Goal: Task Accomplishment & Management: Use online tool/utility

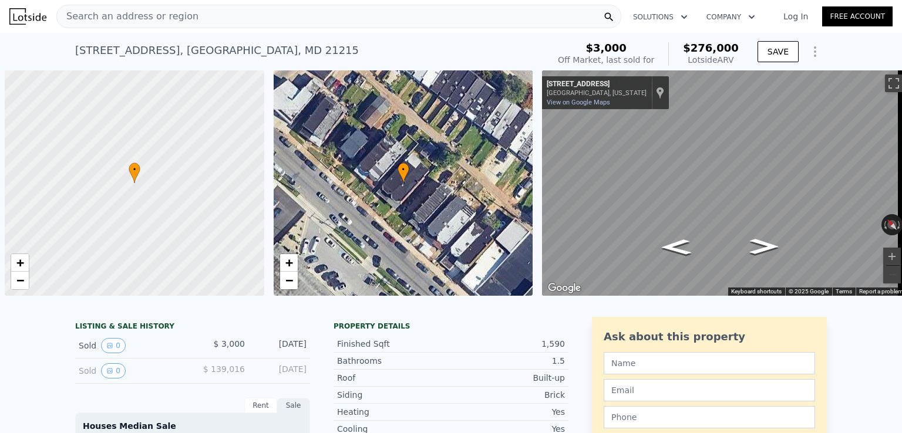
scroll to position [0, 5]
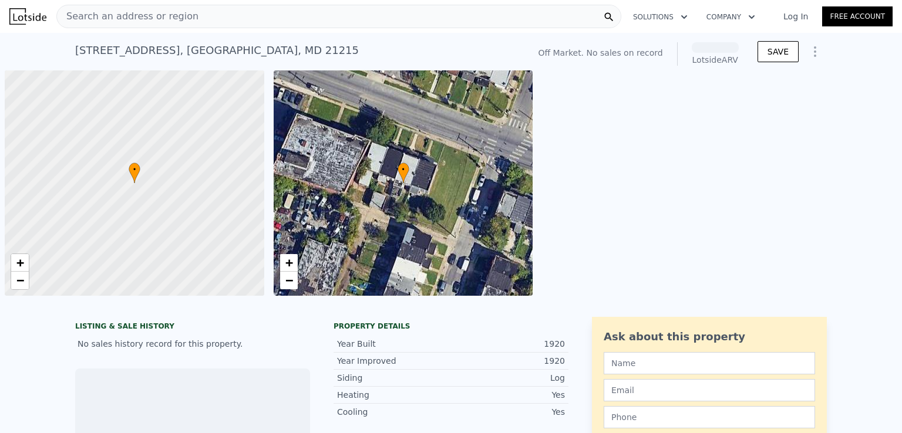
scroll to position [0, 5]
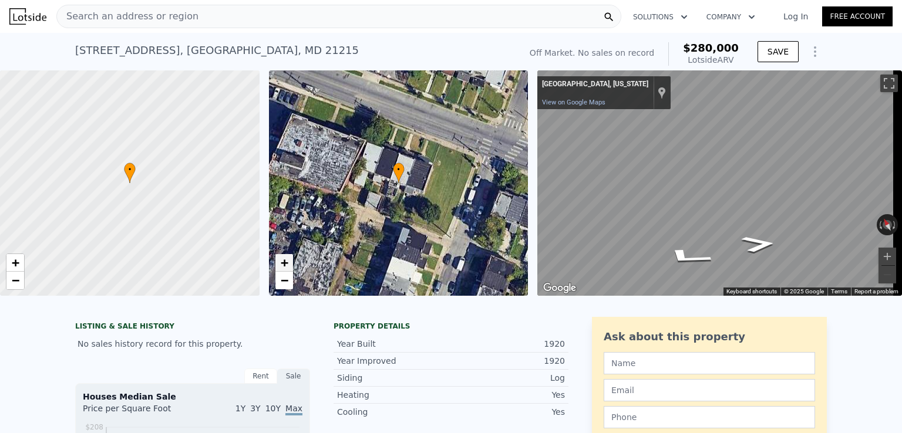
click at [285, 265] on span "+" at bounding box center [284, 262] width 8 height 15
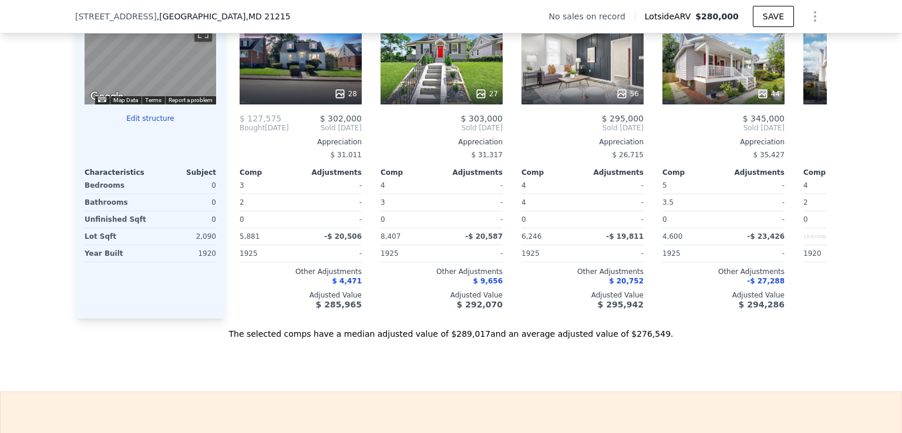
scroll to position [1202, 0]
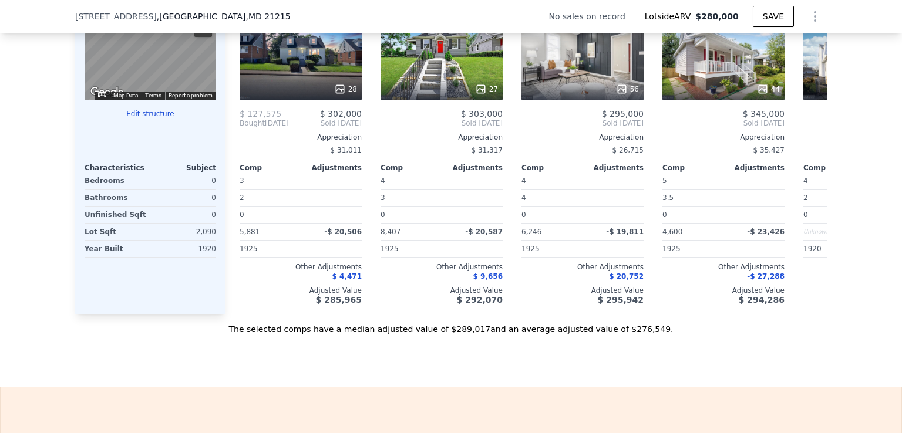
click at [141, 119] on button "Edit structure" at bounding box center [151, 113] width 132 height 9
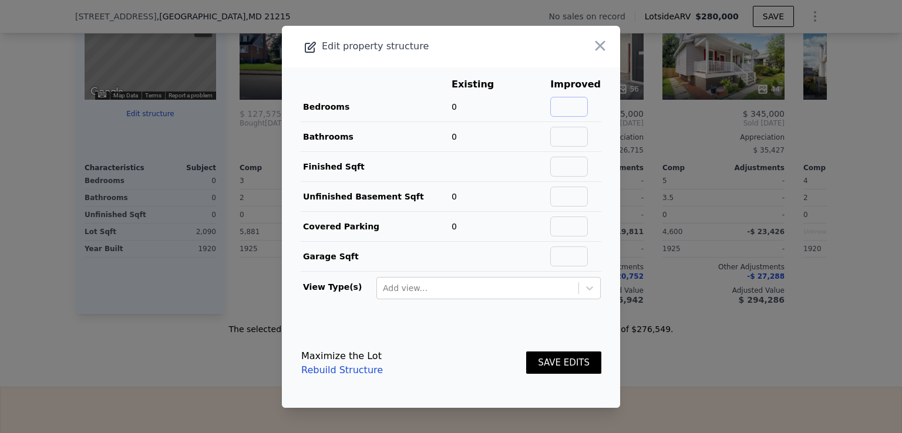
click at [565, 108] on input "text" at bounding box center [569, 107] width 38 height 20
type input "3"
click at [576, 141] on input "text" at bounding box center [569, 137] width 38 height 20
type input "2"
click at [573, 171] on input "text" at bounding box center [569, 167] width 38 height 20
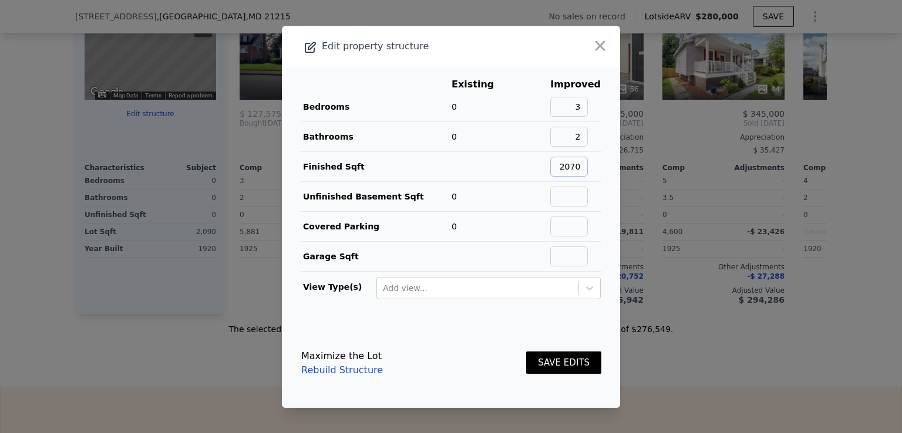
type input "2070"
